Goal: Task Accomplishment & Management: Manage account settings

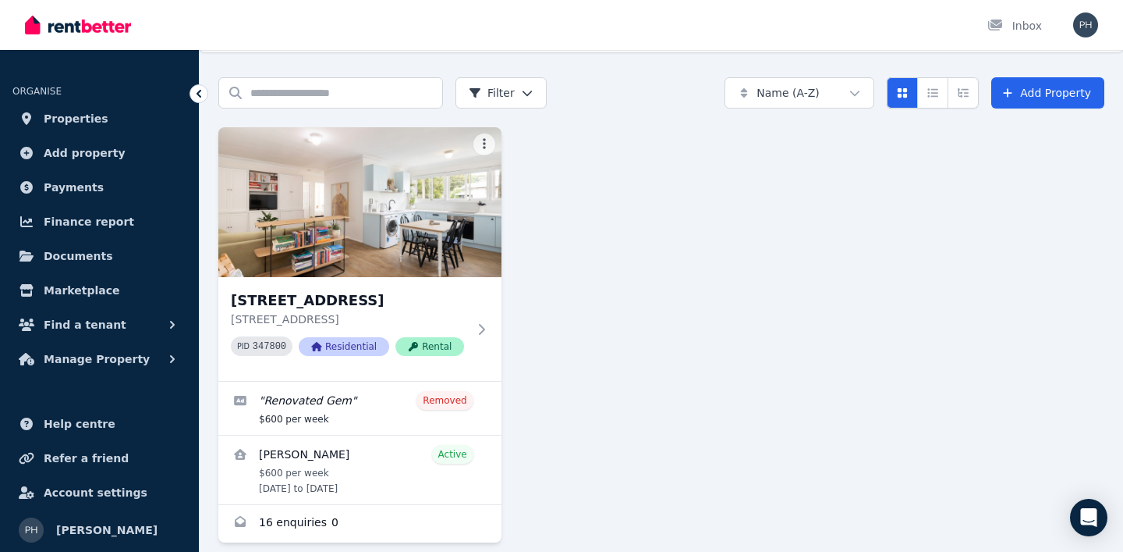
scroll to position [55, 0]
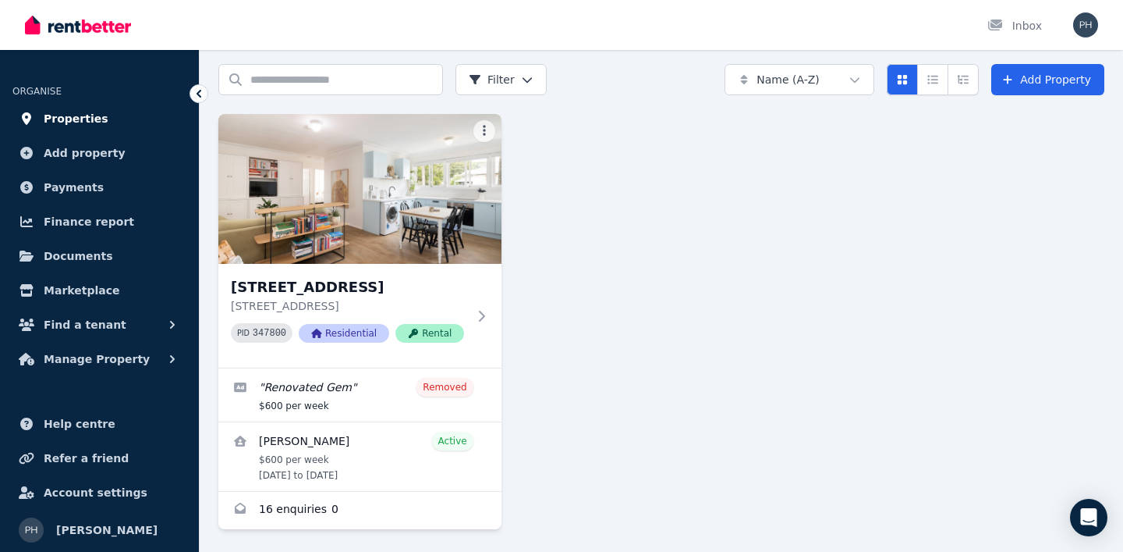
click at [88, 112] on span "Properties" at bounding box center [76, 118] width 65 height 19
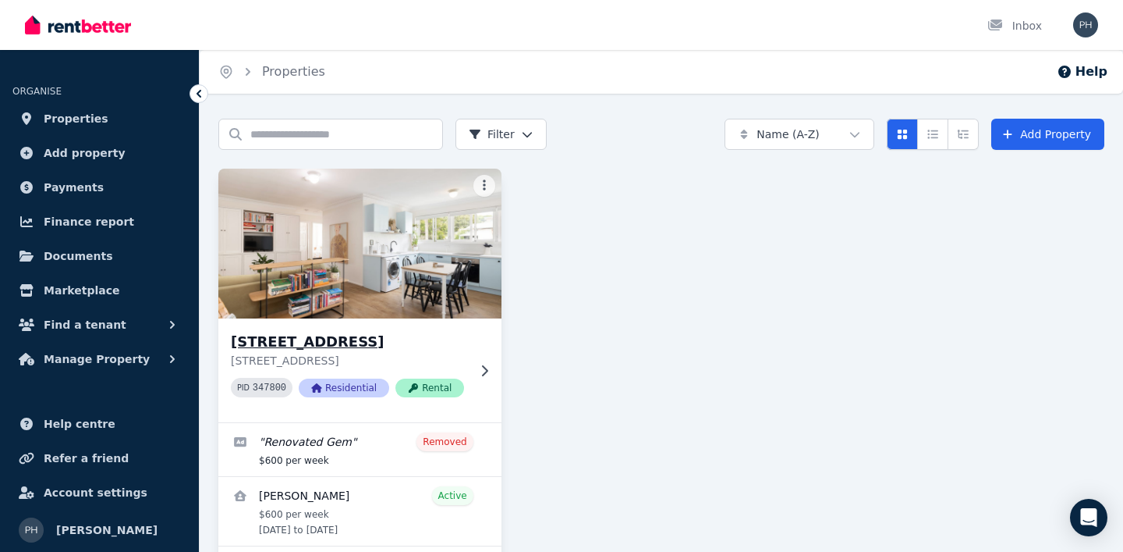
click at [324, 336] on h3 "[STREET_ADDRESS]" at bounding box center [349, 342] width 236 height 22
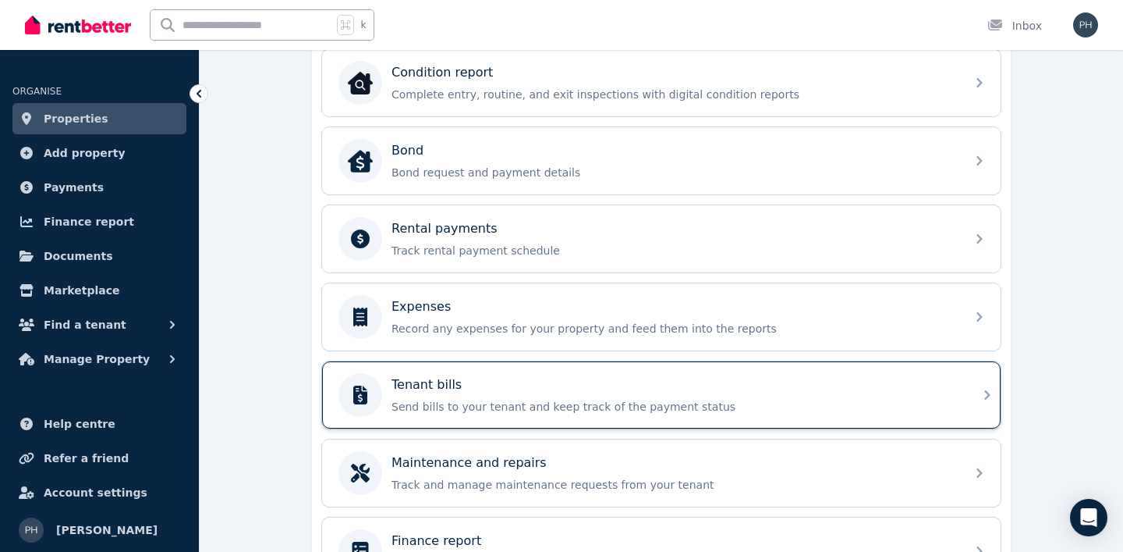
scroll to position [525, 0]
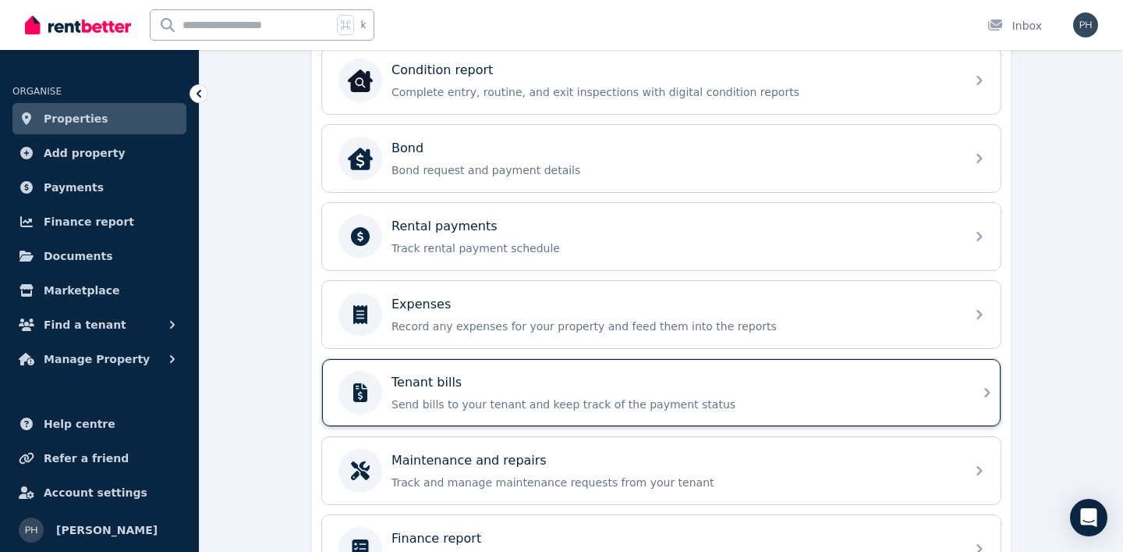
click at [548, 381] on div "Tenant bills" at bounding box center [674, 382] width 565 height 19
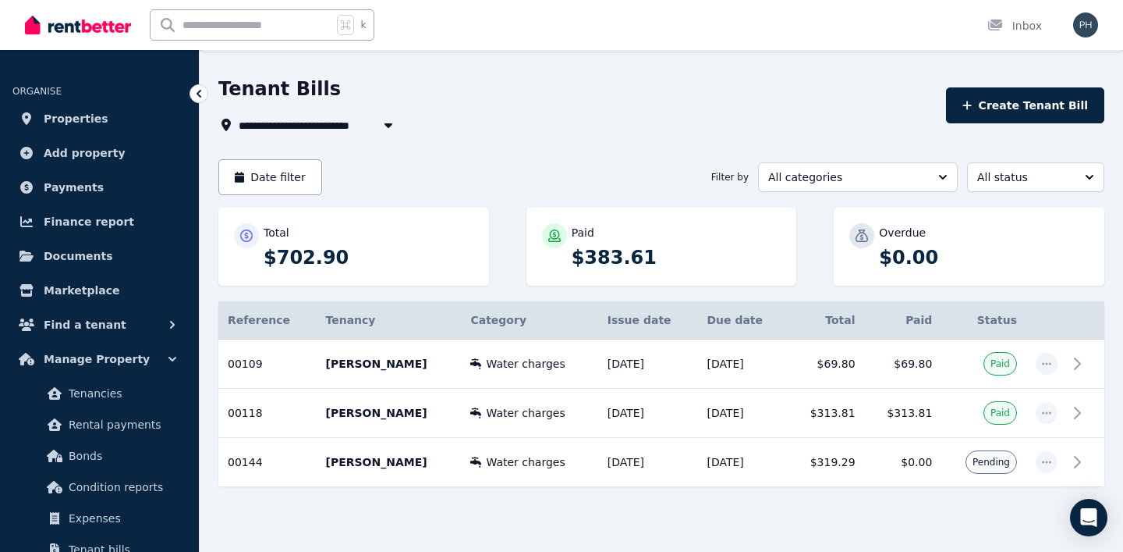
scroll to position [61, 0]
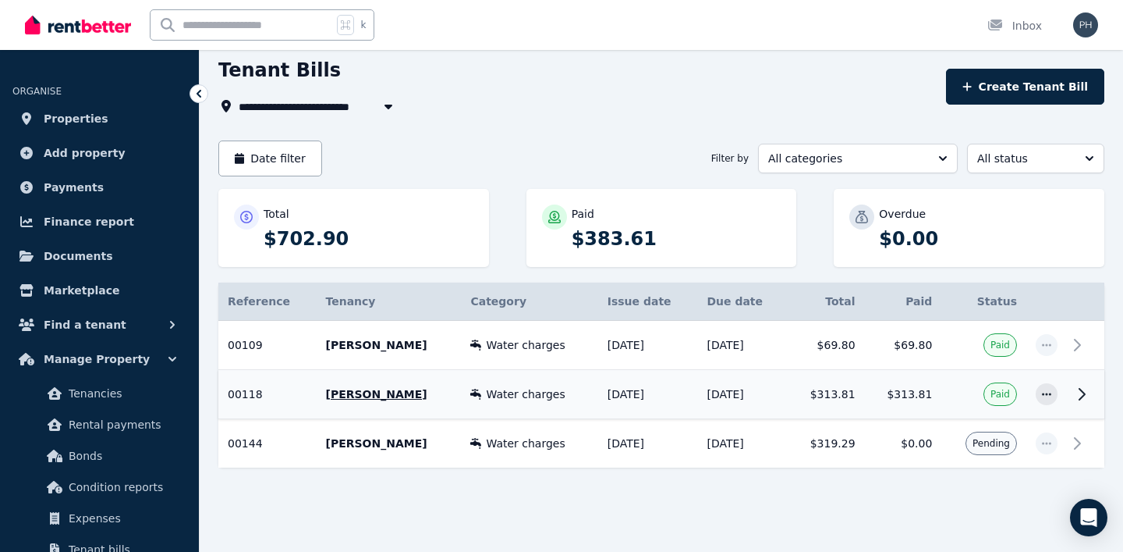
click at [504, 394] on span "Water charges" at bounding box center [525, 394] width 79 height 16
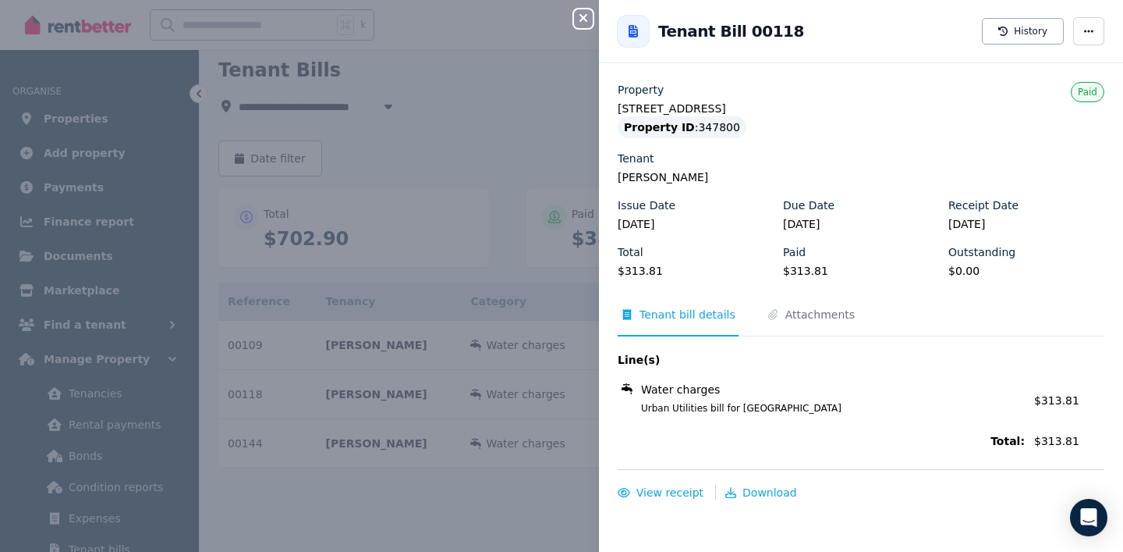
click at [422, 474] on div "Close panel Back to Tenant Bill 00118 History Property 4/[GEOGRAPHIC_DATA] Prop…" at bounding box center [561, 276] width 1123 height 552
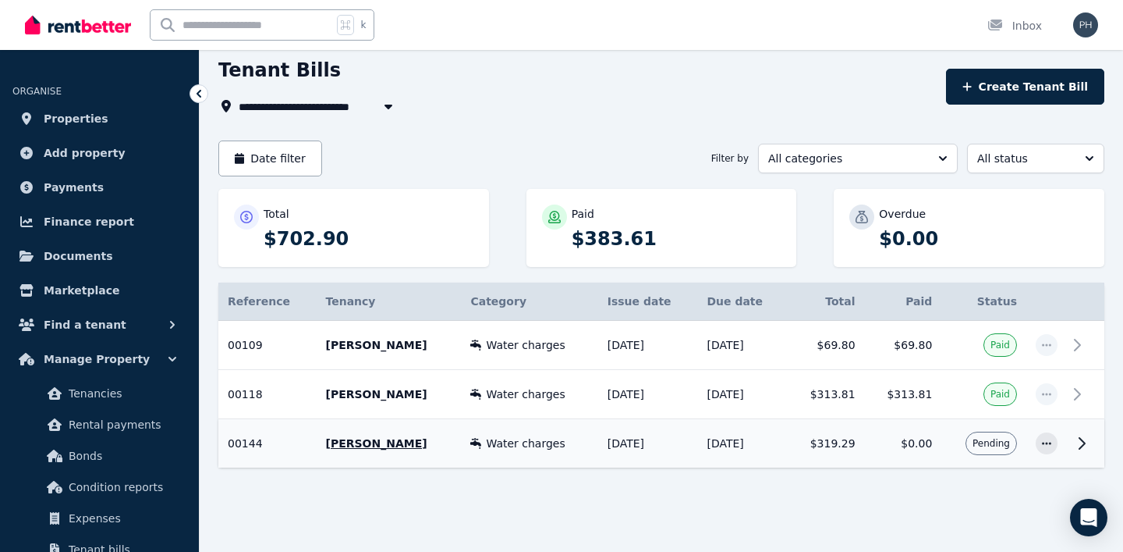
click at [1084, 436] on icon at bounding box center [1082, 443] width 19 height 19
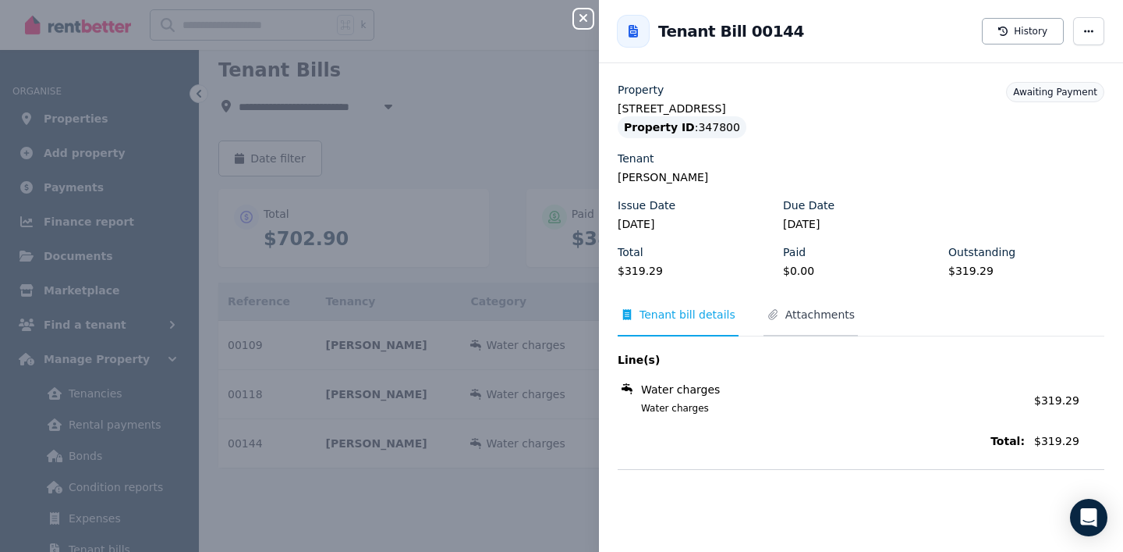
click at [789, 314] on span "Attachments" at bounding box center [820, 315] width 69 height 16
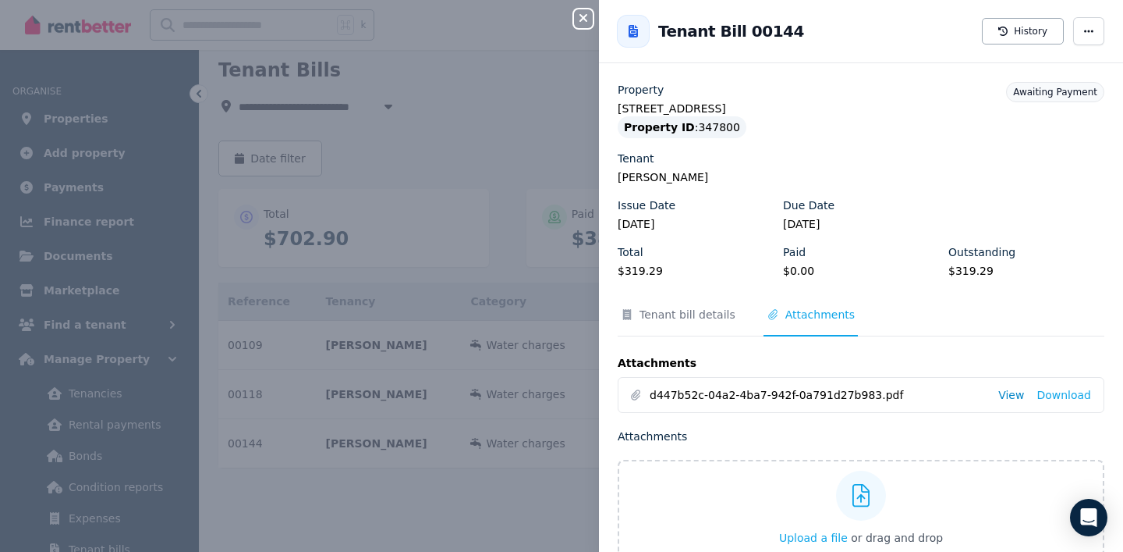
click at [1013, 395] on link "View" at bounding box center [1012, 395] width 26 height 16
click at [578, 15] on icon "button" at bounding box center [583, 18] width 19 height 12
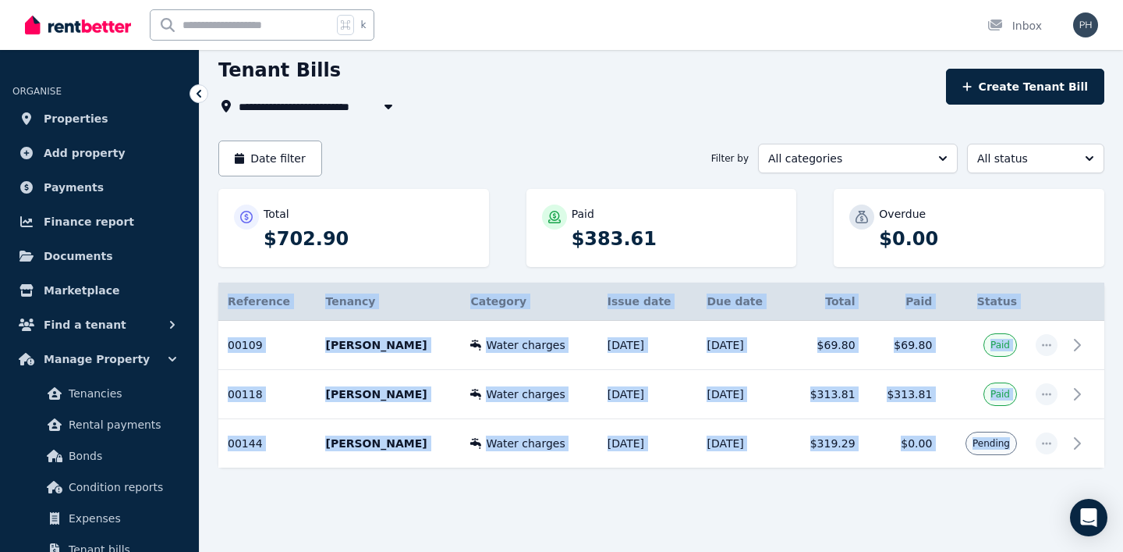
drag, startPoint x: 1089, startPoint y: 449, endPoint x: 1011, endPoint y: 475, distance: 82.1
click at [1000, 504] on section "Total $702.90 Paid $383.61 Overdue $0.00 Reference Details Tenancy Category Iss…" at bounding box center [661, 356] width 886 height 335
click at [1044, 442] on icon "button" at bounding box center [1047, 443] width 12 height 11
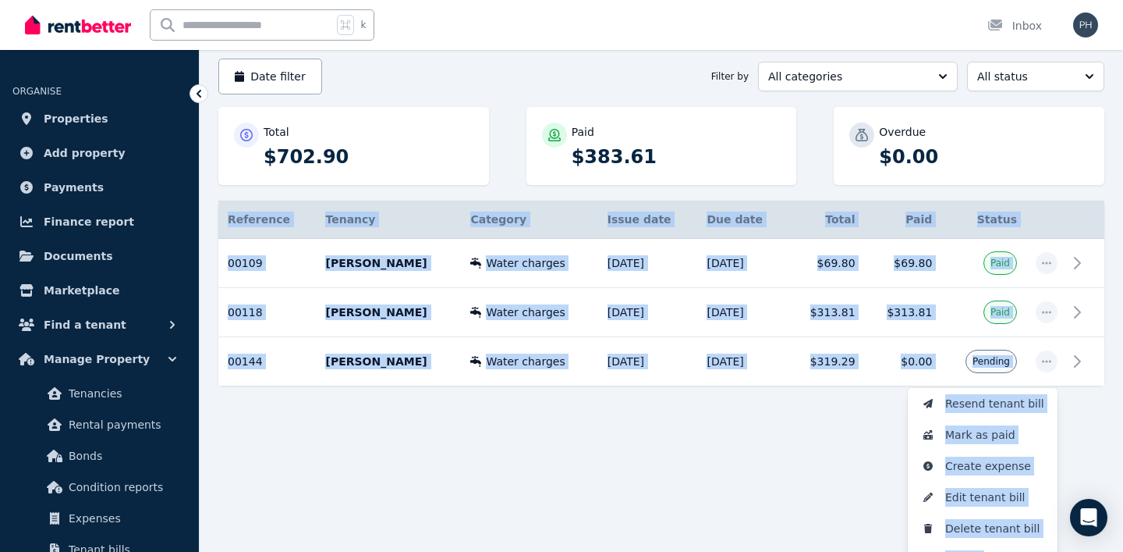
scroll to position [166, 0]
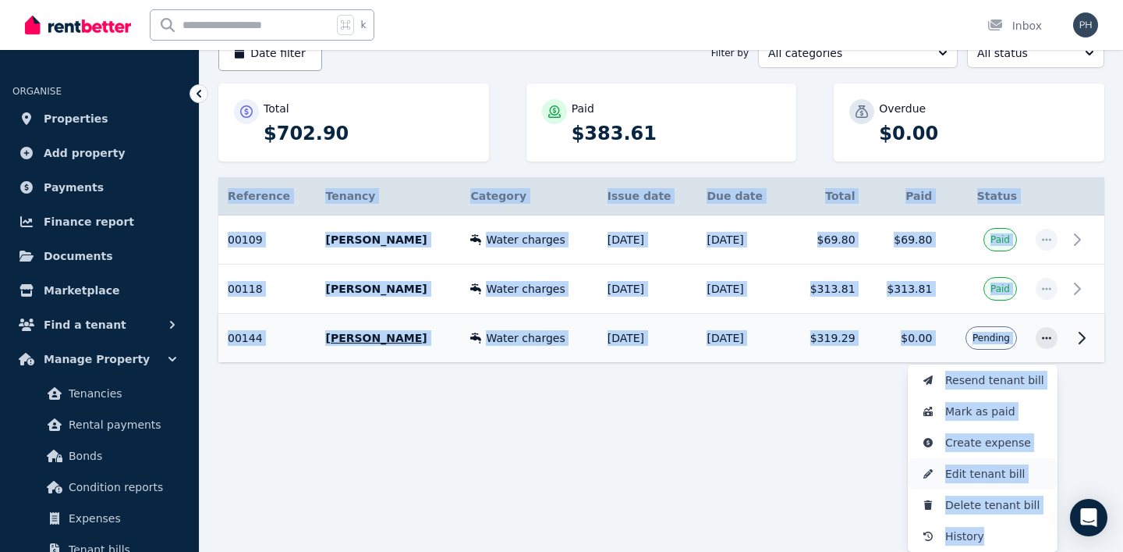
click at [964, 471] on span "Edit tenant bill" at bounding box center [995, 473] width 100 height 19
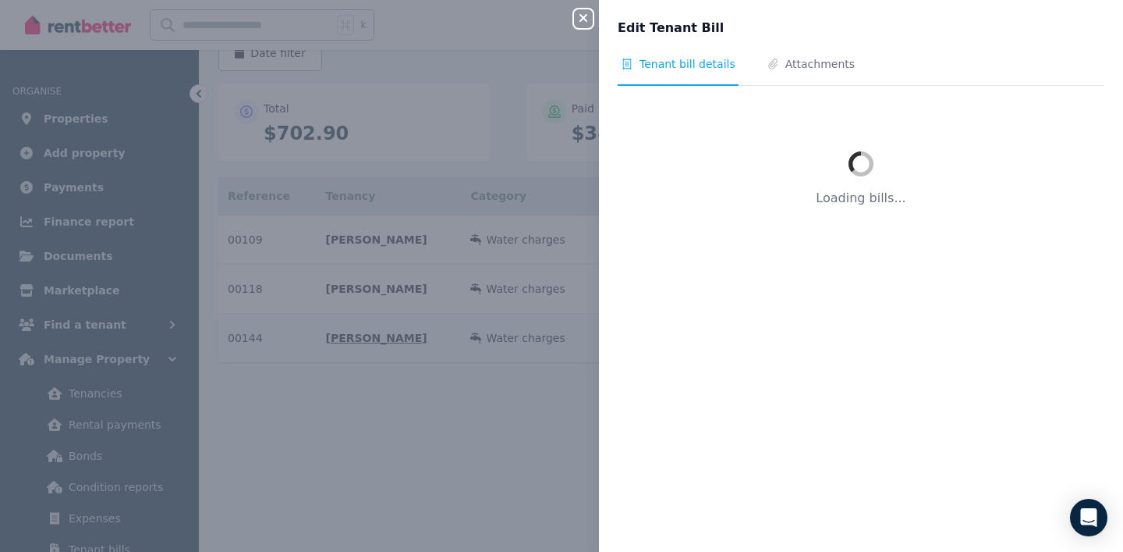
scroll to position [61, 0]
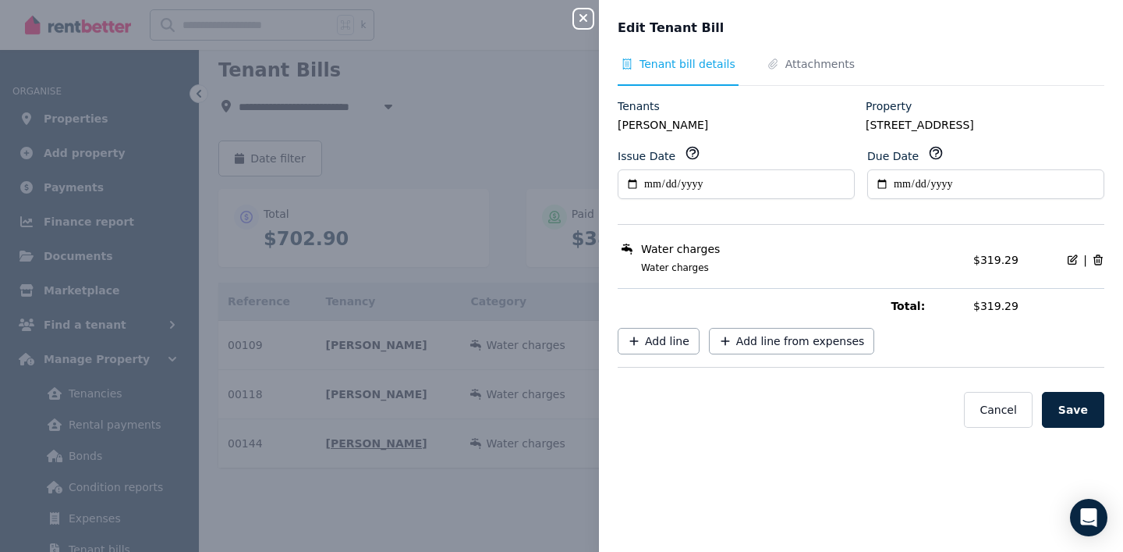
click at [1069, 259] on icon at bounding box center [1072, 260] width 12 height 12
select select "**********"
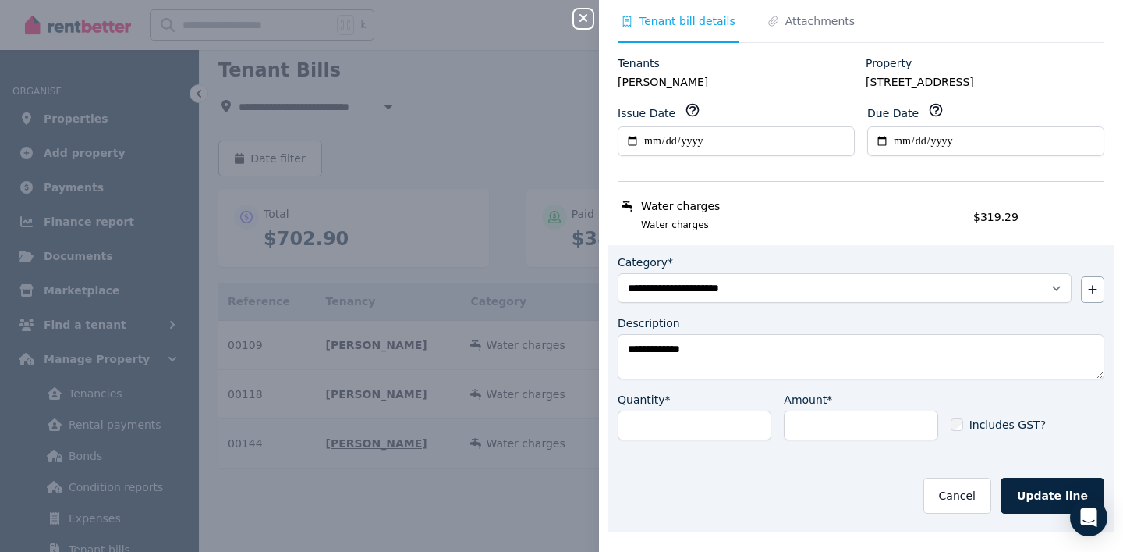
scroll to position [45, 0]
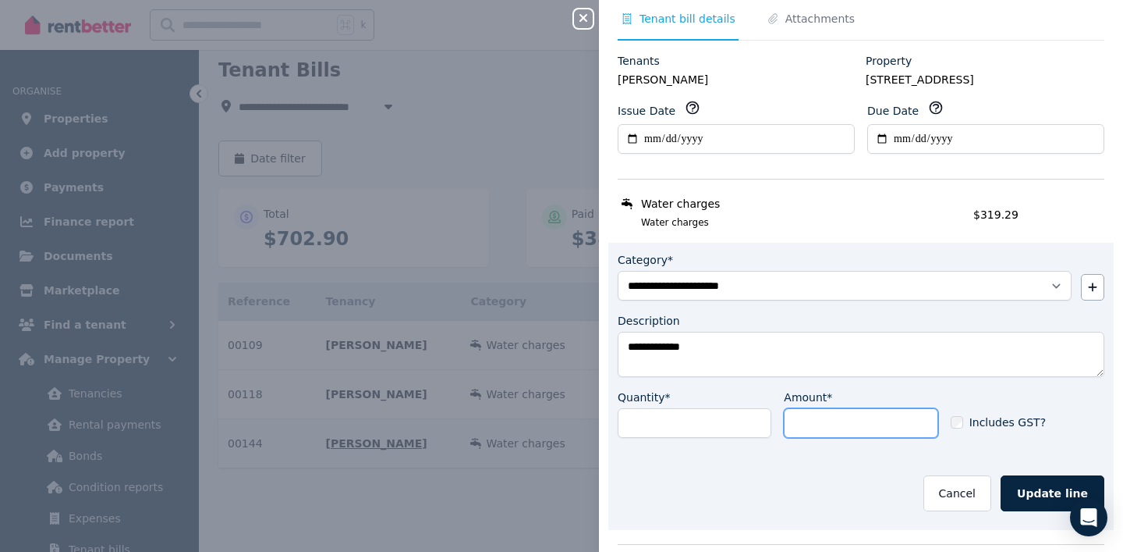
click at [856, 422] on input "******" at bounding box center [861, 423] width 154 height 30
type input "*"
type input "*****"
click at [1057, 494] on button "Update line" at bounding box center [1053, 493] width 104 height 36
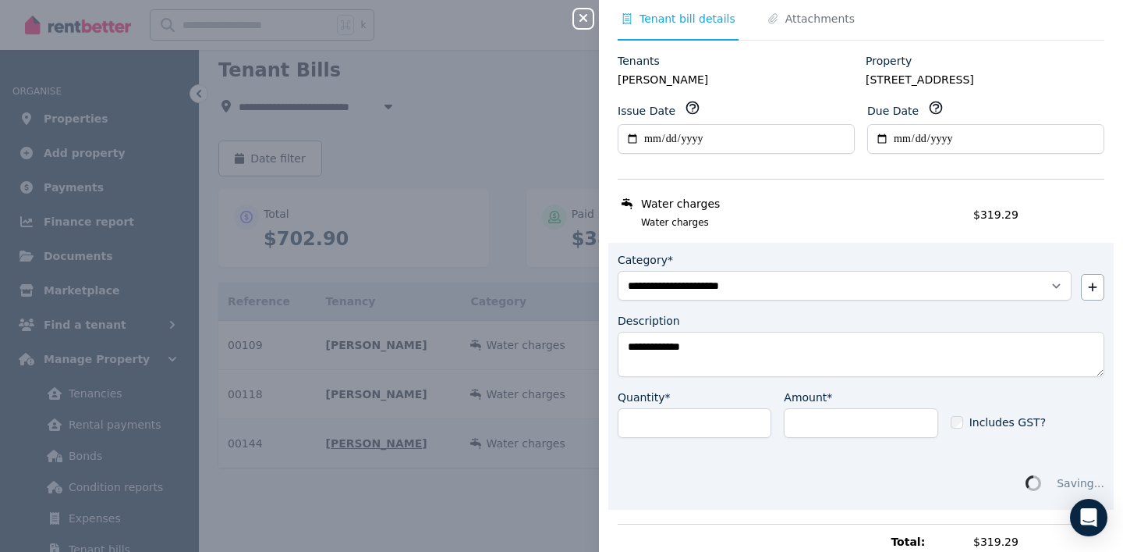
scroll to position [0, 0]
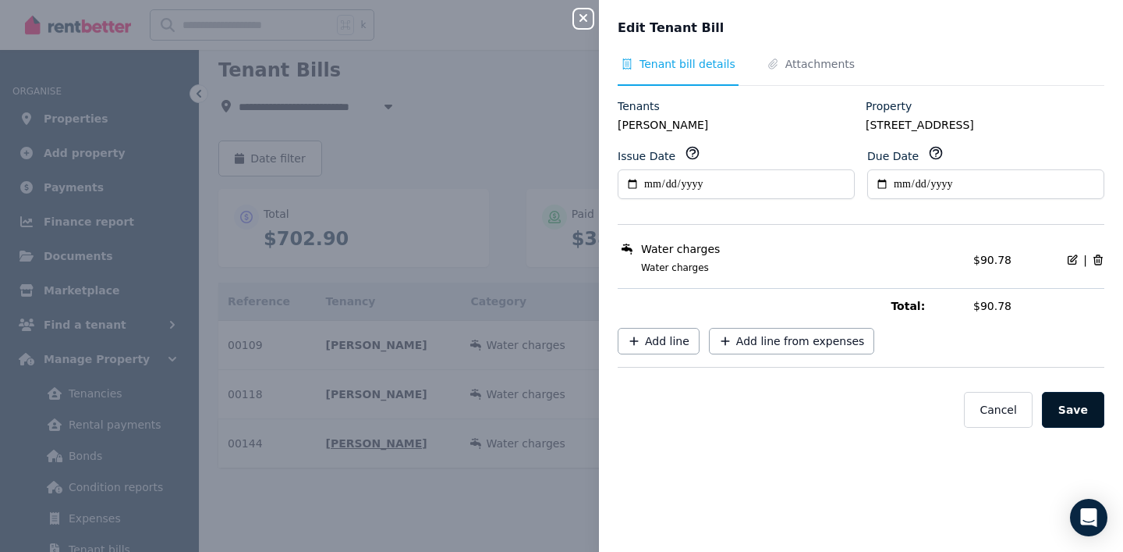
click at [1080, 420] on button "Save" at bounding box center [1073, 410] width 62 height 36
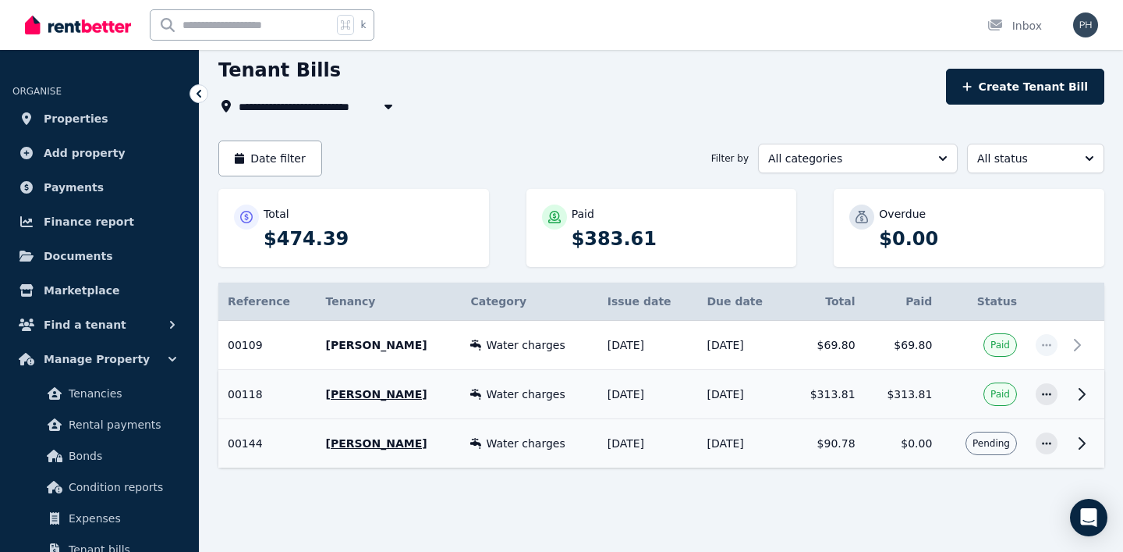
click at [1036, 401] on div at bounding box center [1047, 394] width 22 height 22
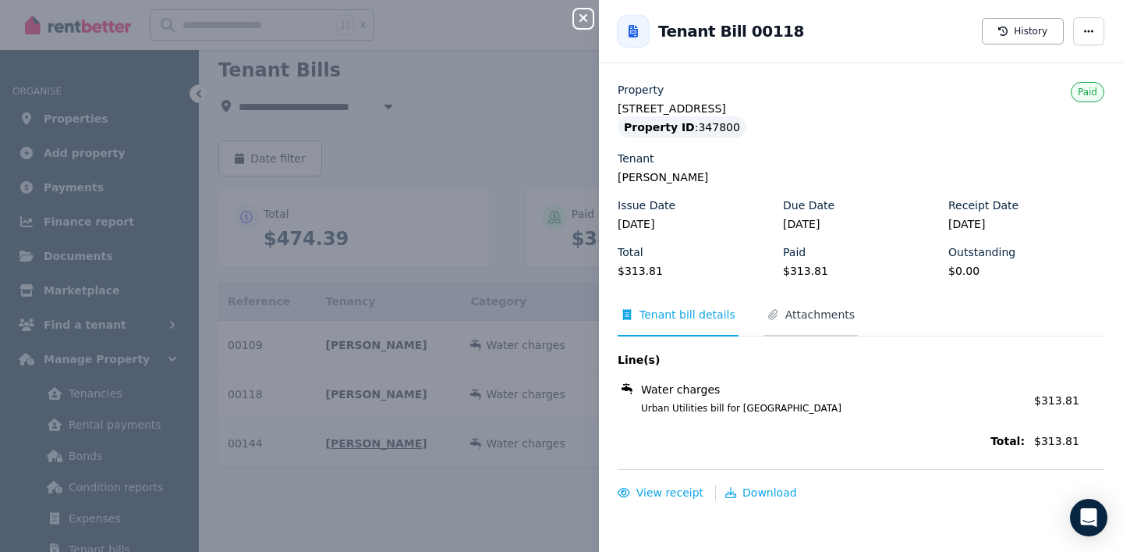
click at [816, 312] on span "Attachments" at bounding box center [820, 315] width 69 height 16
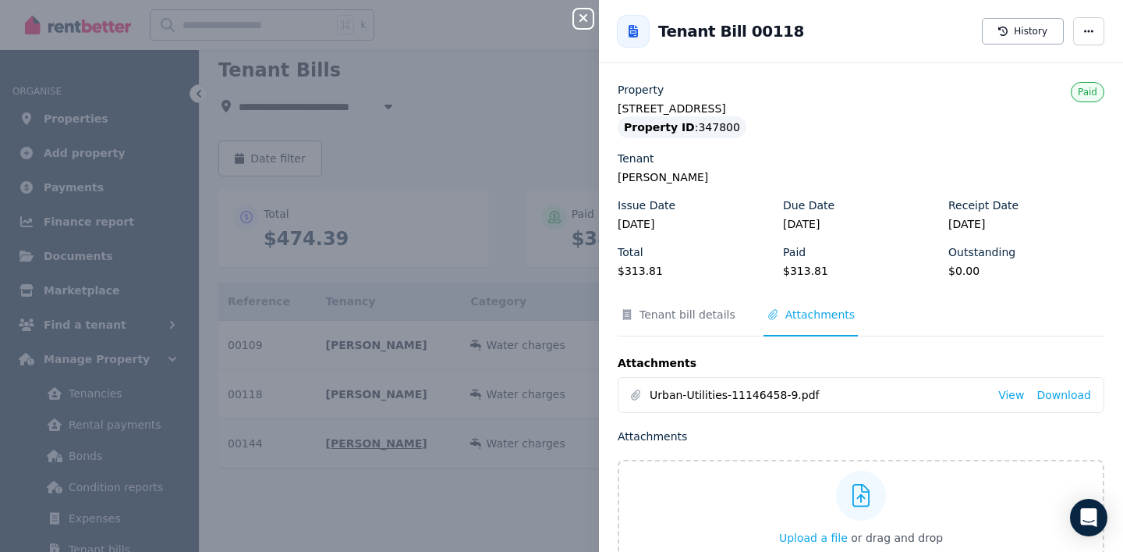
scroll to position [51, 0]
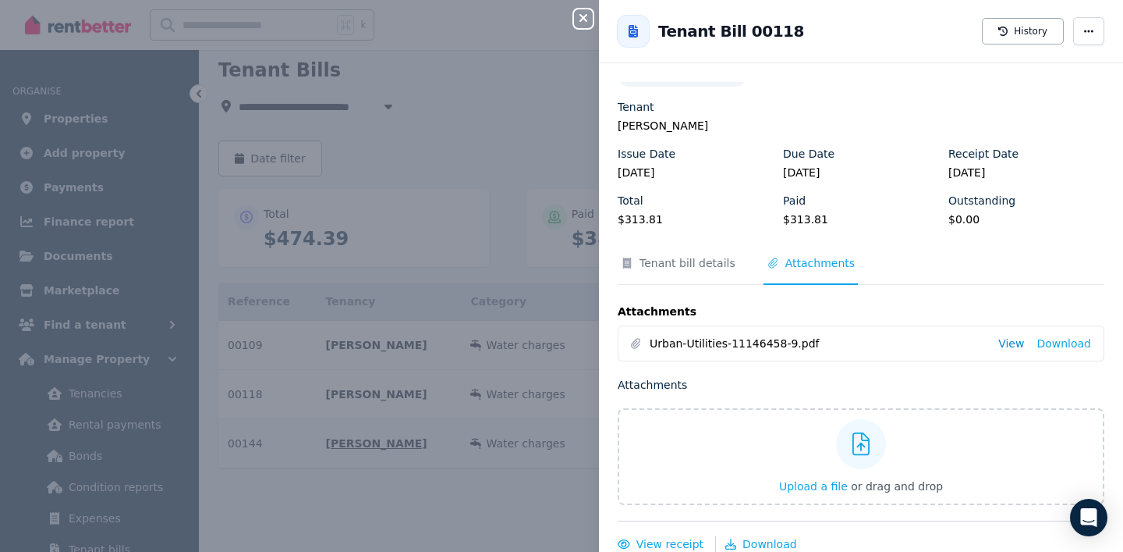
click at [1020, 342] on link "View" at bounding box center [1012, 343] width 26 height 16
